Goal: Navigation & Orientation: Go to known website

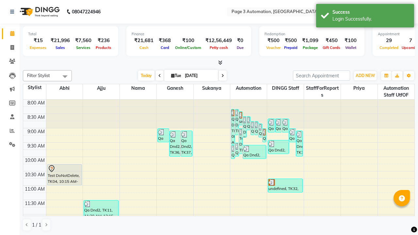
scroll to position [0, 0]
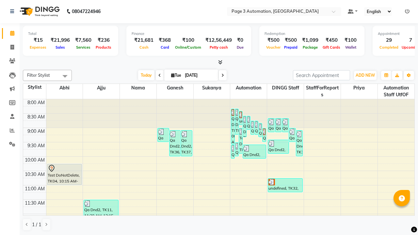
click at [407, 11] on icon at bounding box center [407, 11] width 5 height 5
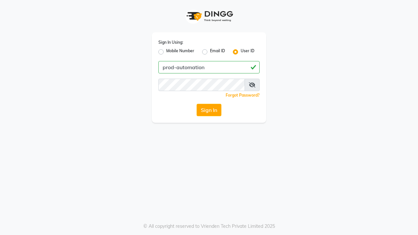
type input "prod-automation"
click at [209, 110] on button "Sign In" at bounding box center [208, 110] width 25 height 12
